Goal: Obtain resource: Obtain resource

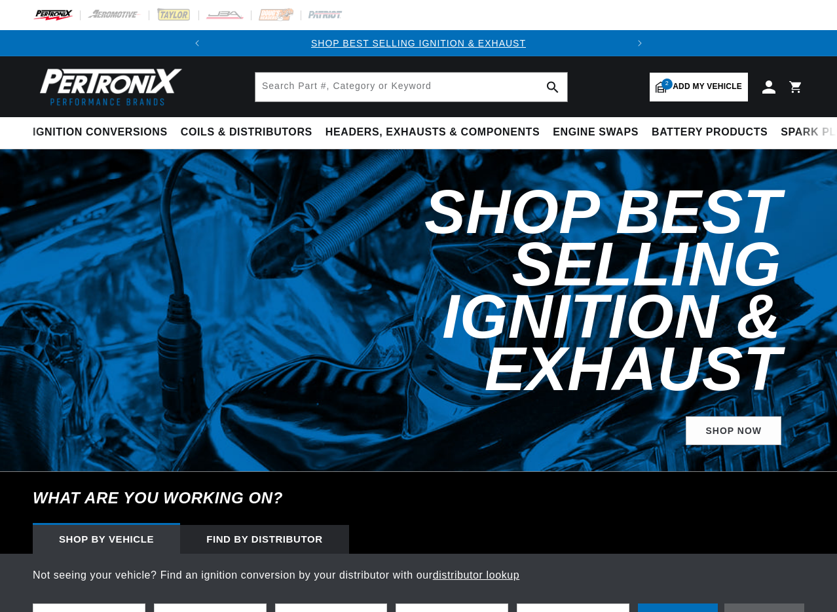
select select "1954"
select select "Chevrolet"
select select "Truck"
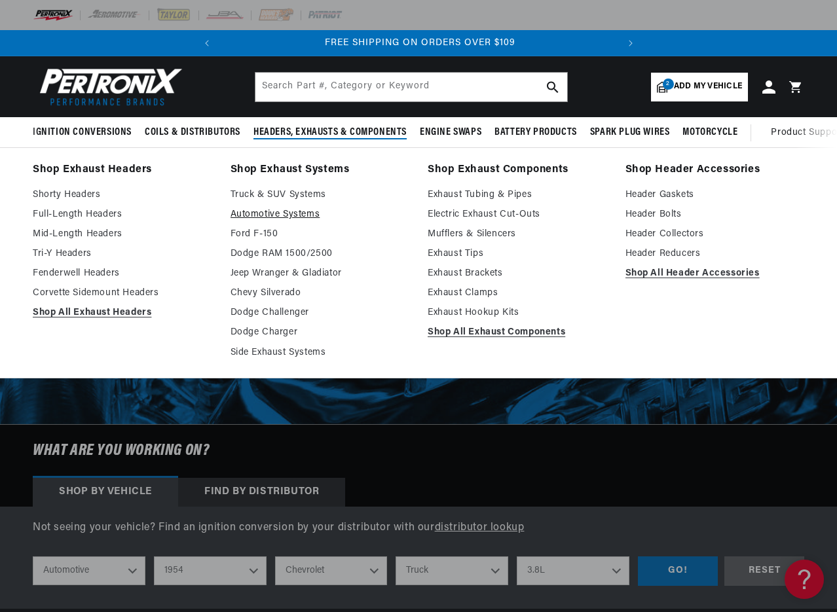
scroll to position [0, 397]
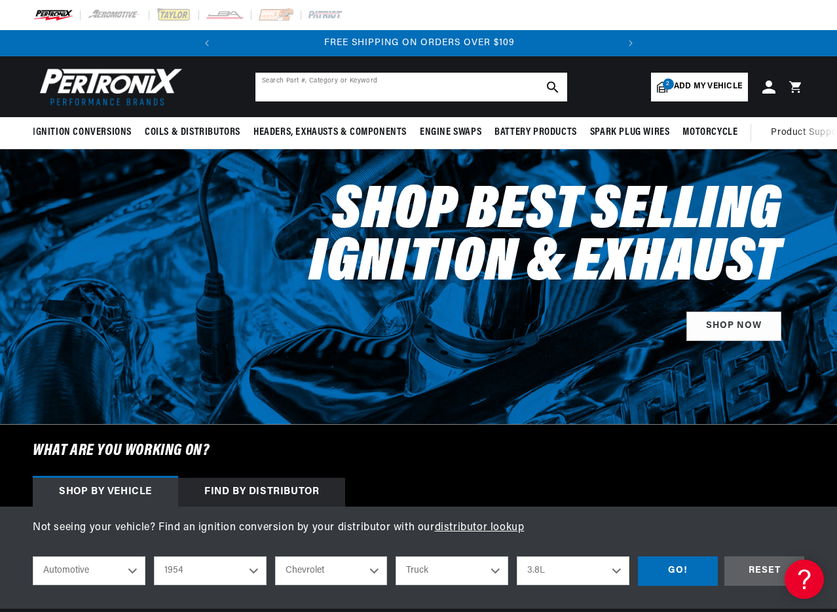
click at [302, 85] on input "text" at bounding box center [411, 87] width 312 height 29
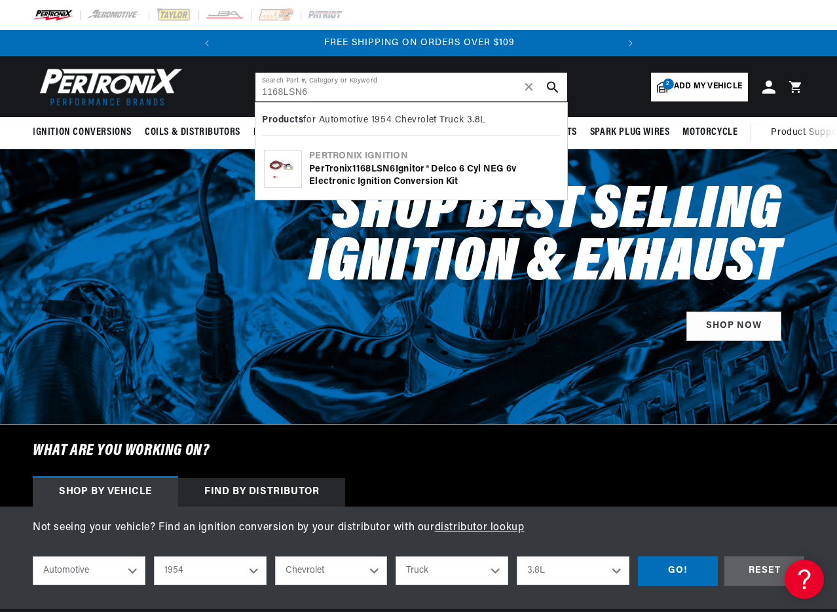
type input "1168LSN6"
click at [555, 79] on button "search button" at bounding box center [552, 87] width 29 height 29
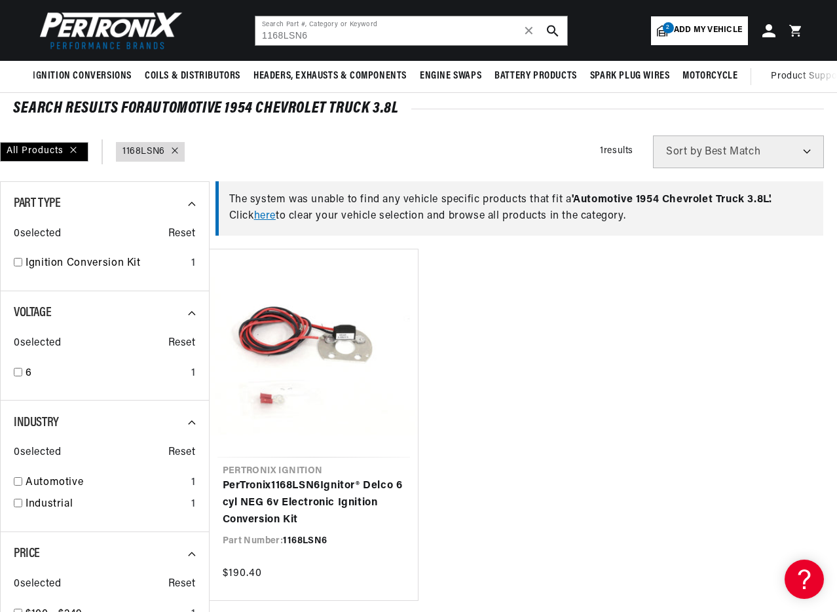
scroll to position [0, 397]
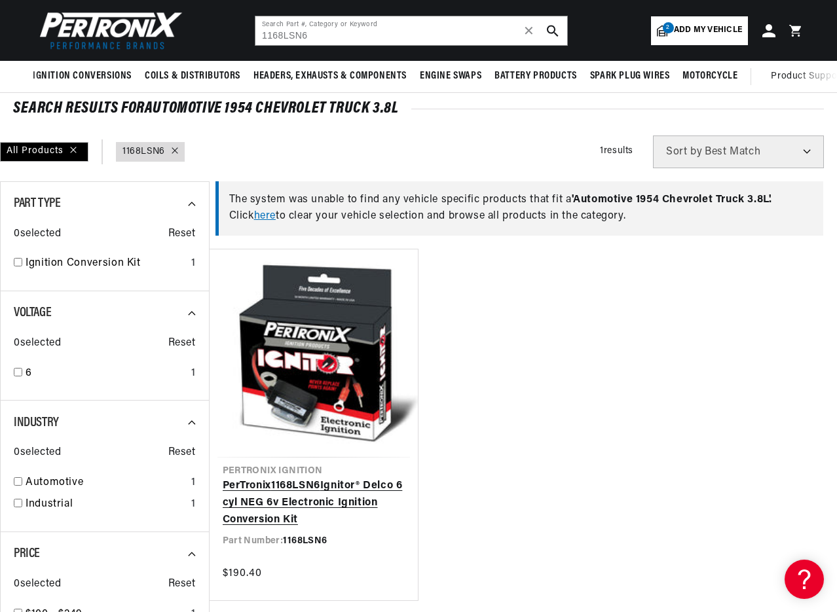
click at [285, 478] on link "PerTronix 1168LSN6 Ignitor® Delco 6 cyl NEG 6v Electronic Ignition Conversion K…" at bounding box center [314, 503] width 183 height 50
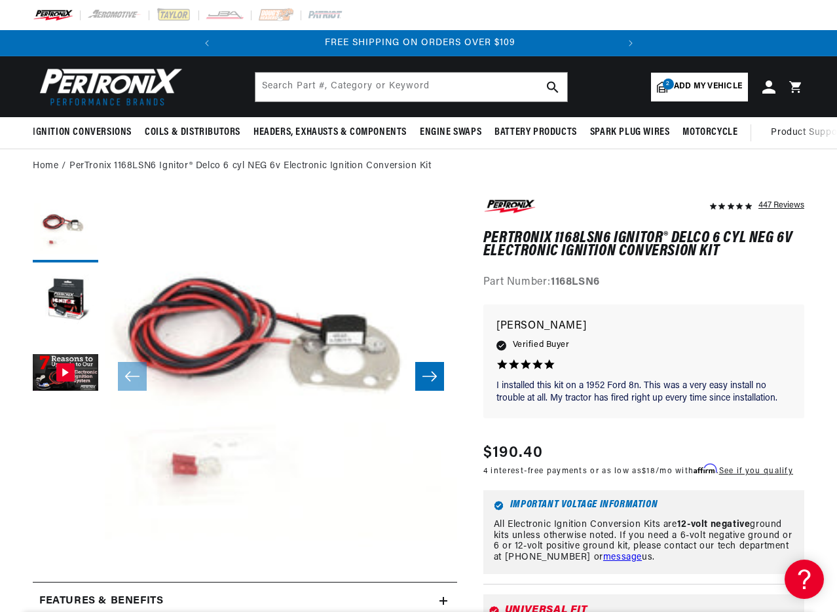
scroll to position [0, 397]
click at [434, 378] on icon "Slide right" at bounding box center [430, 376] width 16 height 13
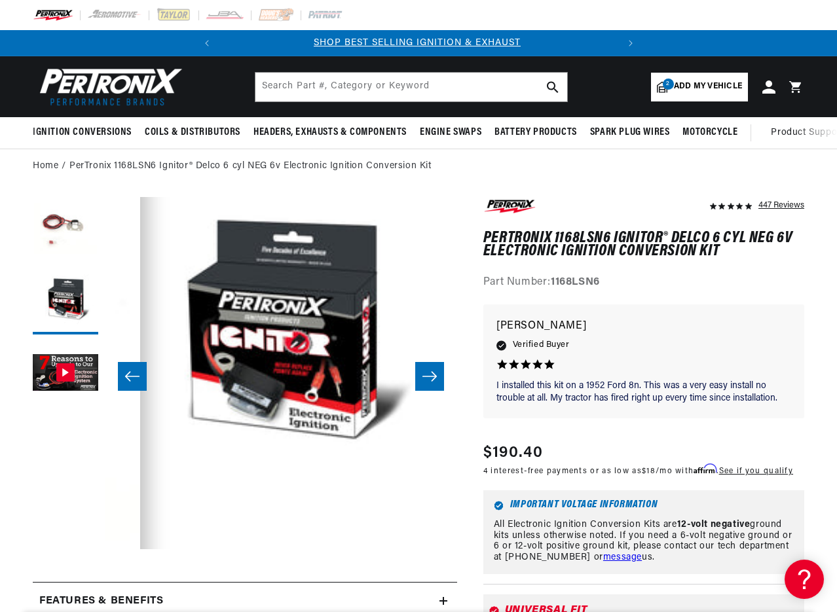
scroll to position [0, 0]
click at [434, 378] on icon "Slide right" at bounding box center [430, 376] width 16 height 13
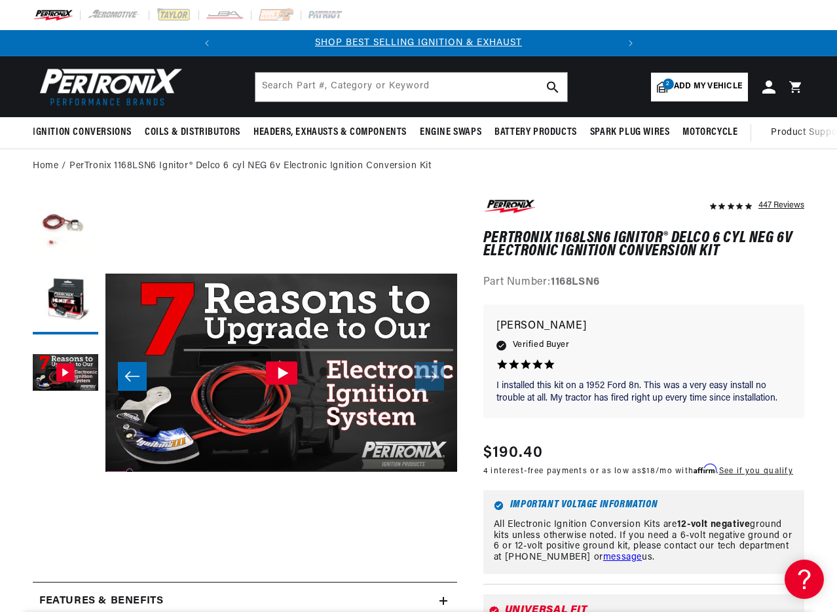
scroll to position [0, 705]
click at [131, 369] on button "Slide left" at bounding box center [132, 376] width 29 height 29
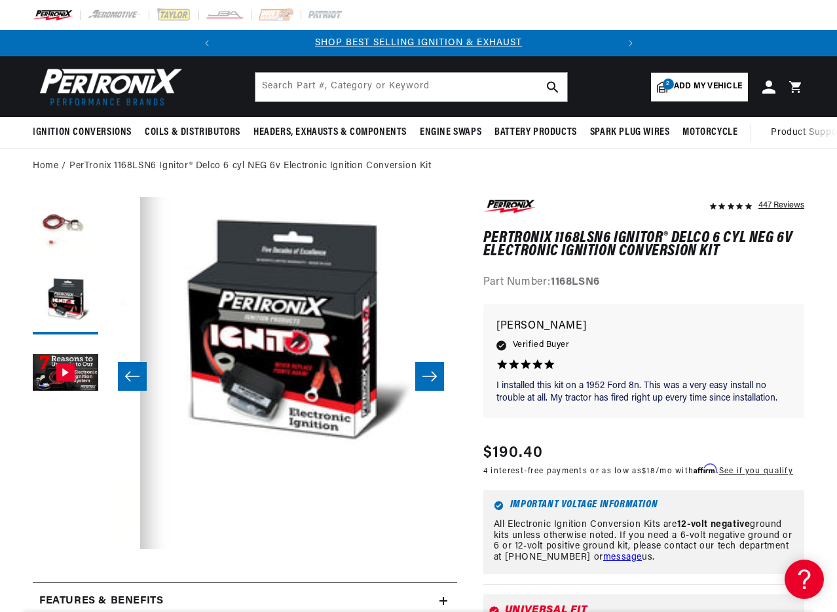
click at [131, 369] on button "Slide left" at bounding box center [132, 376] width 29 height 29
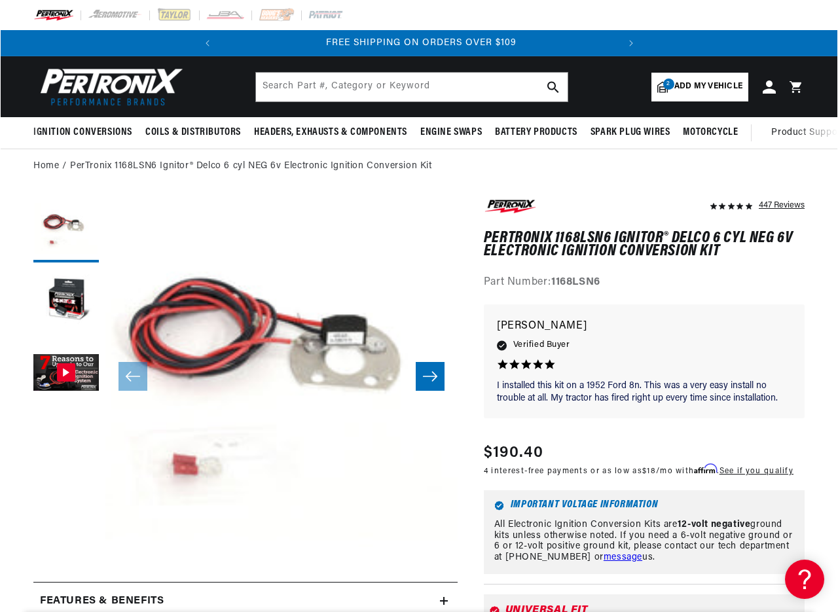
scroll to position [0, 397]
click at [69, 584] on button "Open media 1 in modal" at bounding box center [69, 584] width 0 height 0
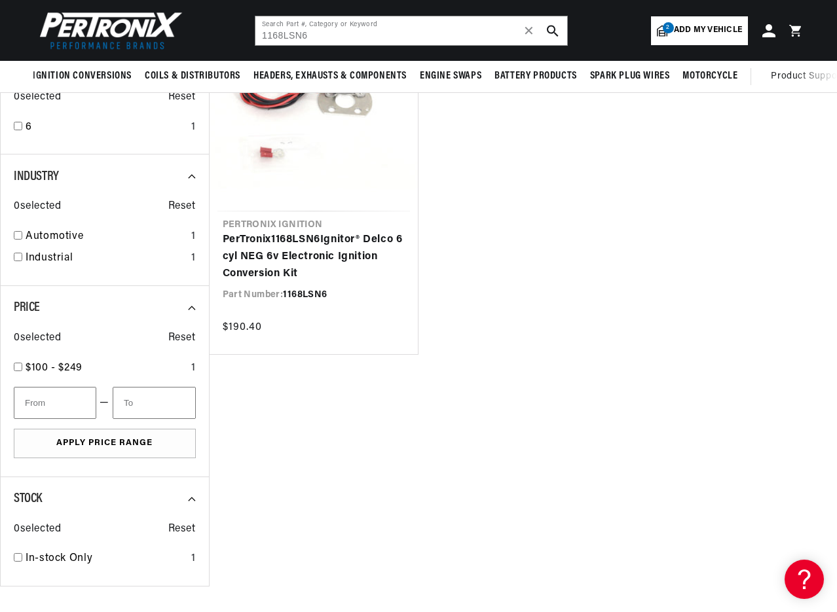
scroll to position [262, 0]
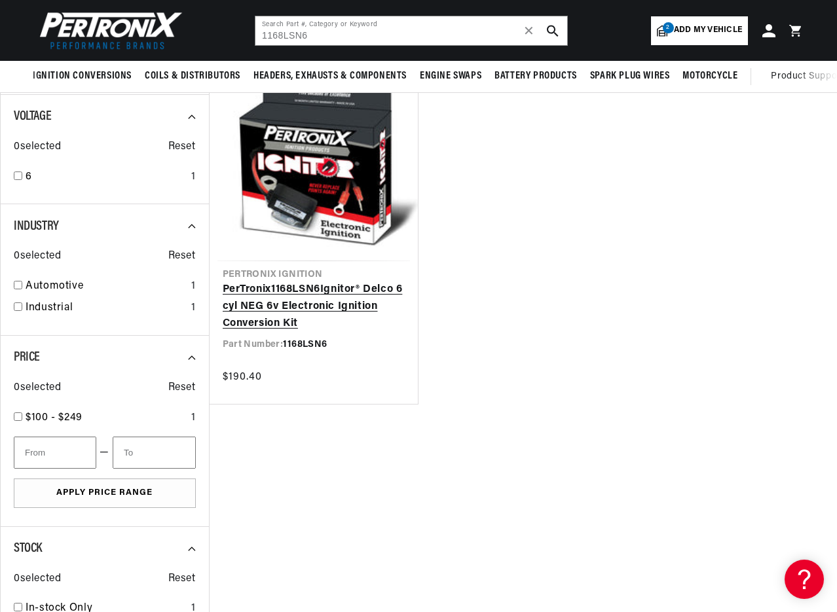
click at [310, 300] on link "PerTronix 1168LSN6 Ignitor® Delco 6 cyl NEG 6v Electronic Ignition Conversion K…" at bounding box center [314, 307] width 183 height 50
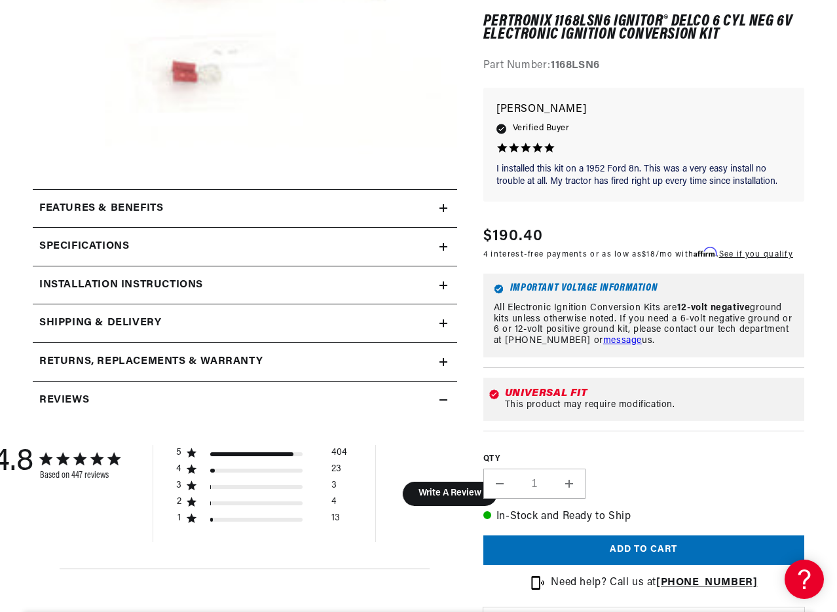
scroll to position [0, 397]
click at [447, 284] on summary "Installation instructions" at bounding box center [245, 286] width 424 height 38
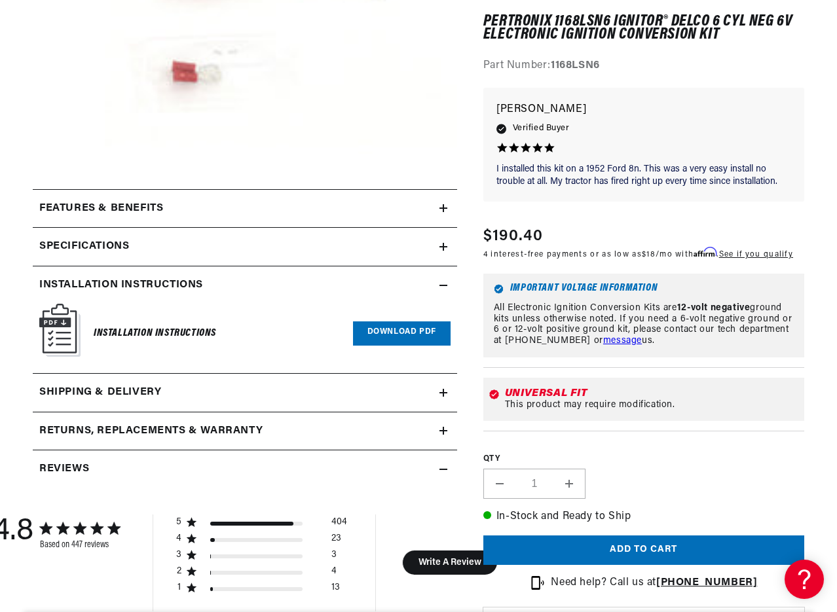
scroll to position [0, 0]
click at [382, 335] on link "Download PDF" at bounding box center [402, 334] width 98 height 24
click at [442, 245] on icon at bounding box center [443, 247] width 8 height 8
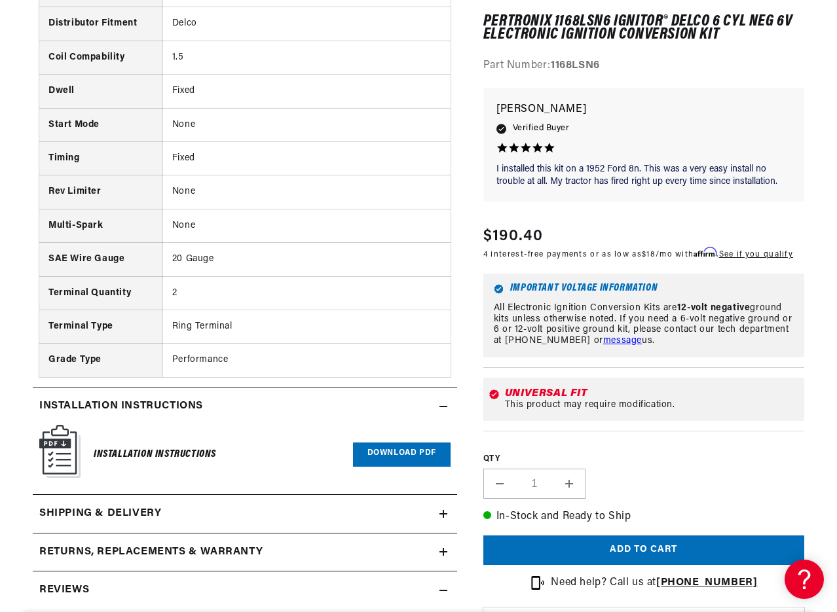
click at [443, 407] on icon at bounding box center [443, 407] width 8 height 8
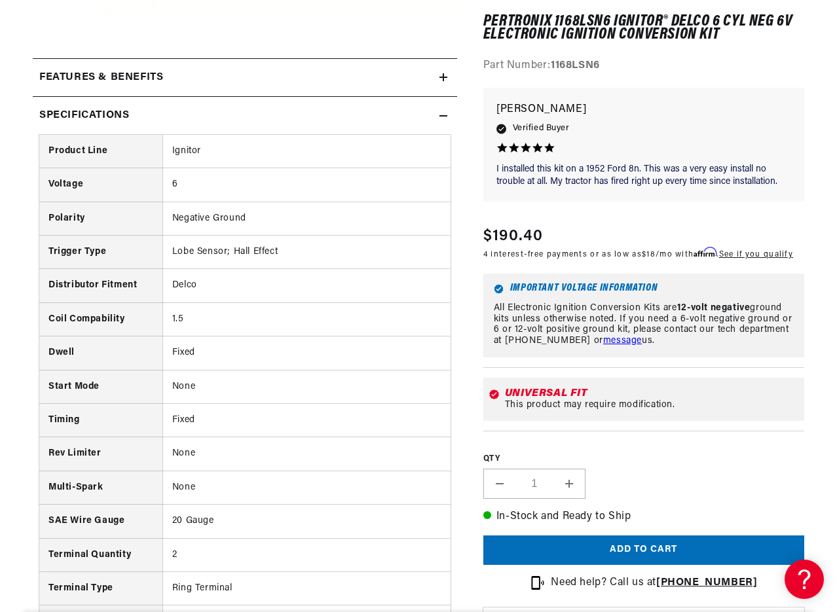
scroll to position [0, 397]
